Goal: Check status: Check status

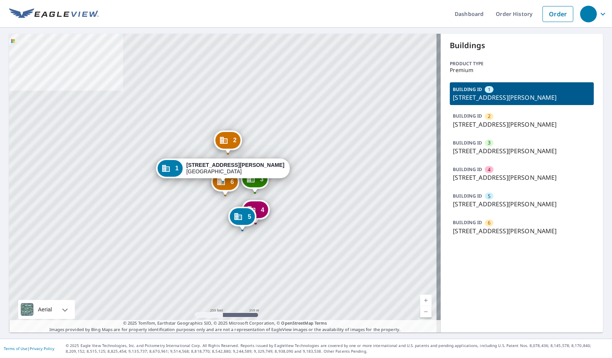
click at [489, 236] on p "[STREET_ADDRESS][PERSON_NAME]" at bounding box center [522, 231] width 138 height 9
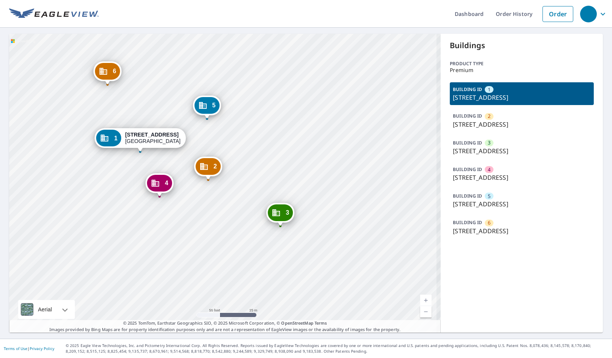
drag, startPoint x: 286, startPoint y: 190, endPoint x: 261, endPoint y: 180, distance: 27.2
click at [290, 191] on div "2 [STREET_ADDRESS] 3 [STREET_ADDRESS] 4 [STREET_ADDRESS] 5 [STREET_ADDRESS] 6 […" at bounding box center [224, 183] width 431 height 299
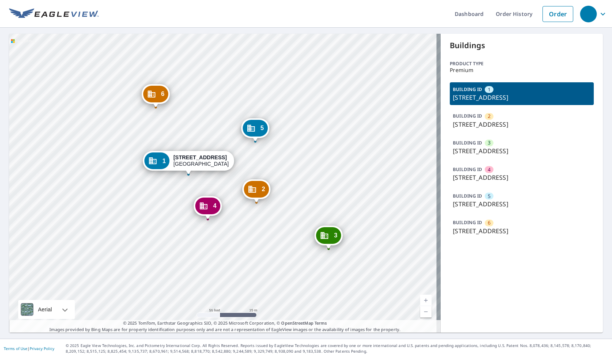
drag, startPoint x: 281, startPoint y: 188, endPoint x: 319, endPoint y: 207, distance: 42.8
click at [319, 207] on div "2 [STREET_ADDRESS] 3 [STREET_ADDRESS] 4 [STREET_ADDRESS] 5 [STREET_ADDRESS] 6 […" at bounding box center [224, 183] width 431 height 299
drag, startPoint x: 155, startPoint y: 96, endPoint x: 567, endPoint y: 149, distance: 415.1
click at [155, 96] on icon "Dropped pin, building 6, Commercial property, 3710 Magnolia St Beaumont, TX 777…" at bounding box center [152, 94] width 8 height 7
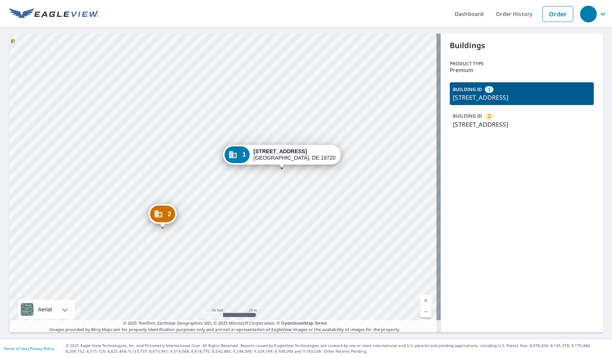
drag, startPoint x: 194, startPoint y: 261, endPoint x: 230, endPoint y: 237, distance: 43.0
click at [230, 237] on div "2 811 Bedford Ln New Castle, DE 19720 1 408 Bedford Ln New Castle, DE 19720" at bounding box center [224, 183] width 431 height 299
